Goal: Transaction & Acquisition: Purchase product/service

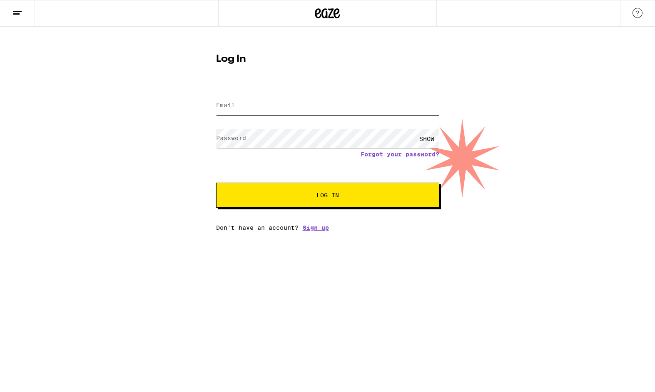
type input "[EMAIL_ADDRESS][DOMAIN_NAME]"
click at [284, 205] on button "Log In" at bounding box center [327, 195] width 223 height 25
